Goal: Contribute content

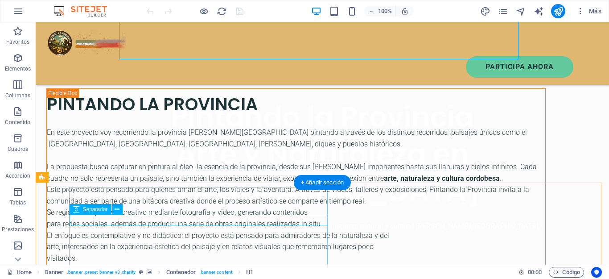
scroll to position [268, 0]
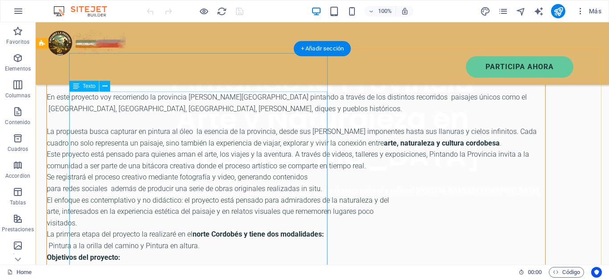
click at [209, 184] on div "En este proyecto voy recorriendo la provincia [PERSON_NAME][GEOGRAPHIC_DATA] pi…" at bounding box center [296, 194] width 499 height 206
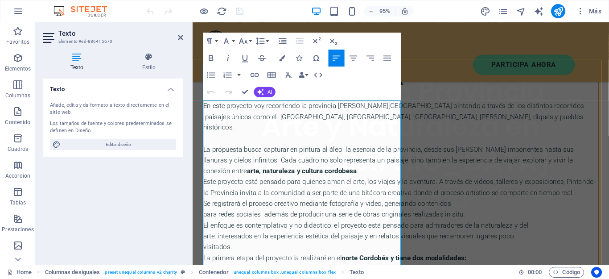
click at [309, 124] on p "En este proyecto voy recorriendo la provincia [PERSON_NAME][GEOGRAPHIC_DATA] pi…" at bounding box center [412, 121] width 416 height 34
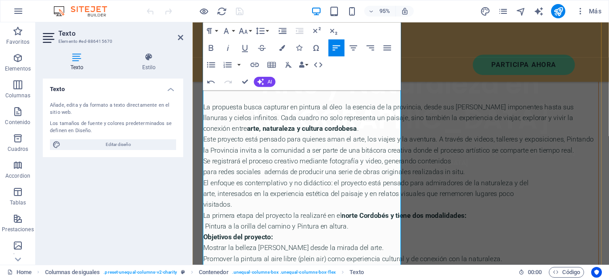
scroll to position [402, 0]
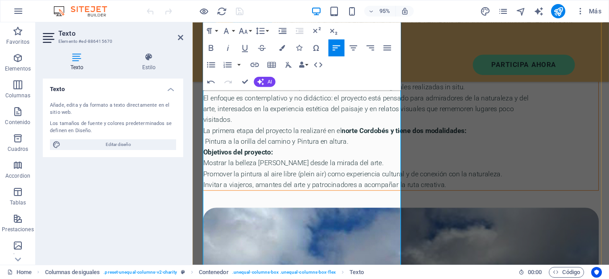
click at [280, 85] on p "Se registrará el proceso creativo mediante fotografía y video, generando conten…" at bounding box center [412, 80] width 416 height 12
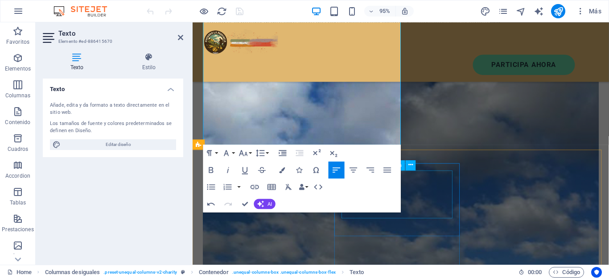
scroll to position [580, 0]
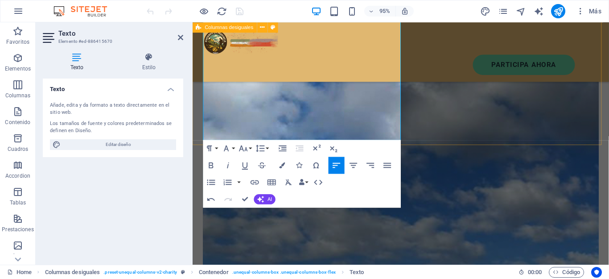
click at [457, 139] on div "PINTANDO LA PROVINCIA En este proyecto voy recorriendo la provincia [PERSON_NAM…" at bounding box center [412, 224] width 439 height 951
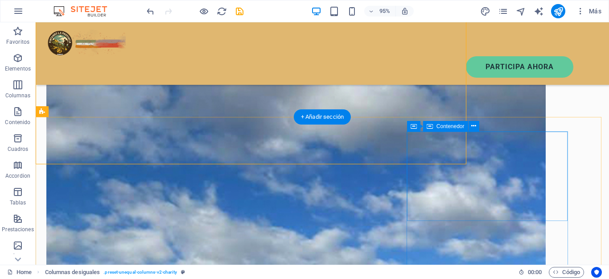
scroll to position [567, 0]
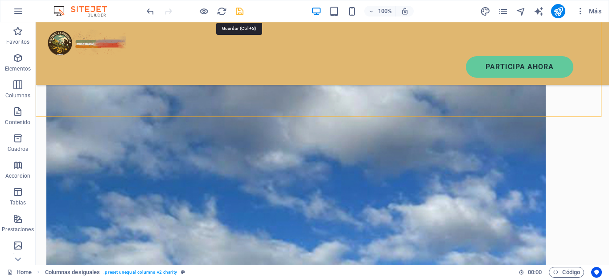
click at [238, 14] on icon "save" at bounding box center [240, 11] width 10 height 10
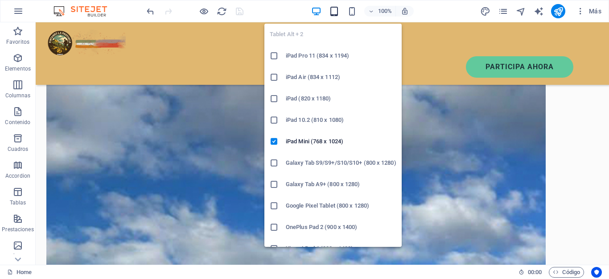
click at [332, 9] on icon "button" at bounding box center [334, 11] width 10 height 10
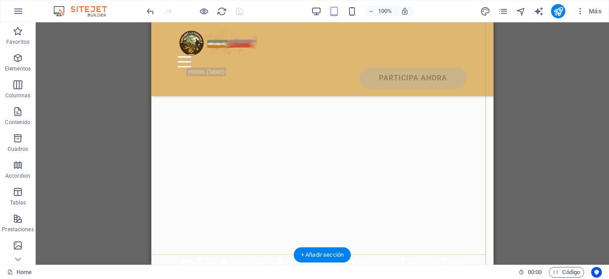
scroll to position [223, 0]
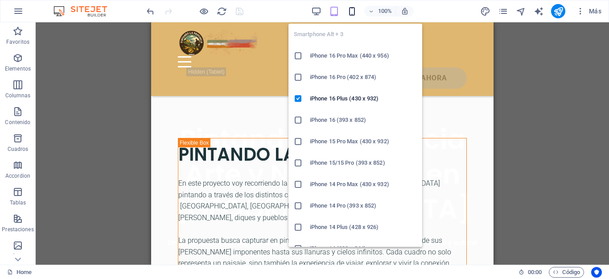
click at [352, 8] on icon "button" at bounding box center [352, 11] width 10 height 10
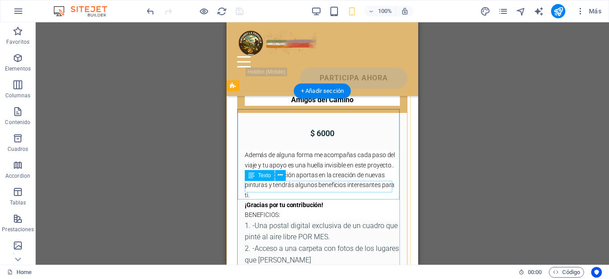
scroll to position [1160, 0]
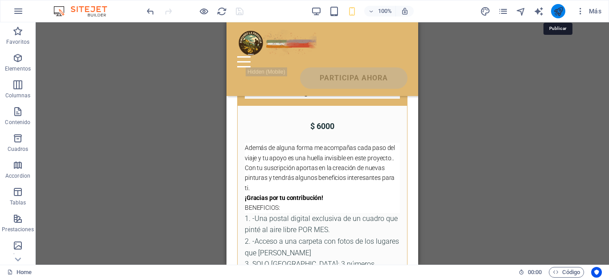
click at [559, 13] on icon "publish" at bounding box center [559, 11] width 10 height 10
